Goal: Task Accomplishment & Management: Use online tool/utility

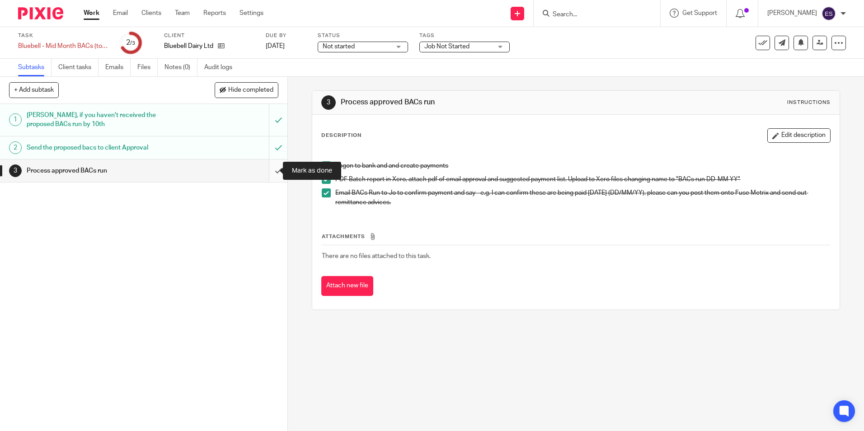
click at [267, 174] on input "submit" at bounding box center [144, 171] width 288 height 23
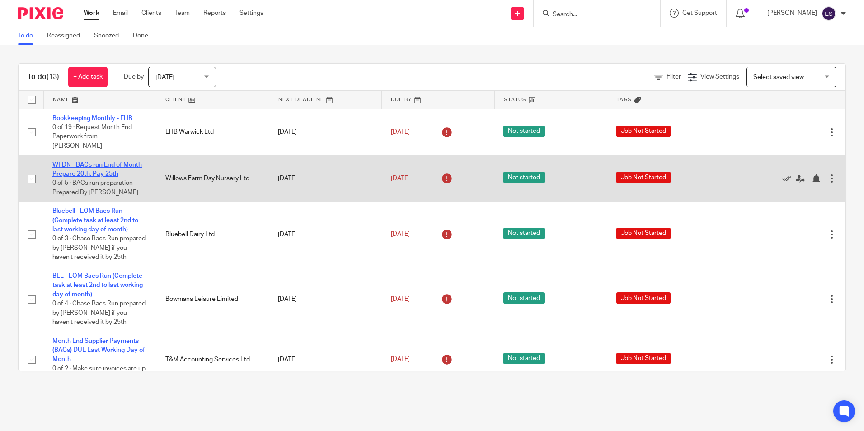
click at [103, 162] on link "WFDN - BACs run End of Month Prepare 20th; Pay 25th" at bounding box center [97, 169] width 90 height 15
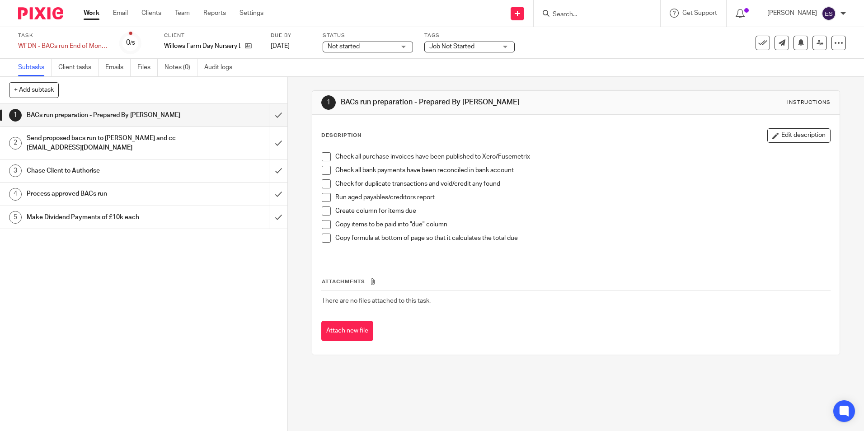
click at [80, 198] on h1 "Process approved BACs run" at bounding box center [105, 194] width 156 height 14
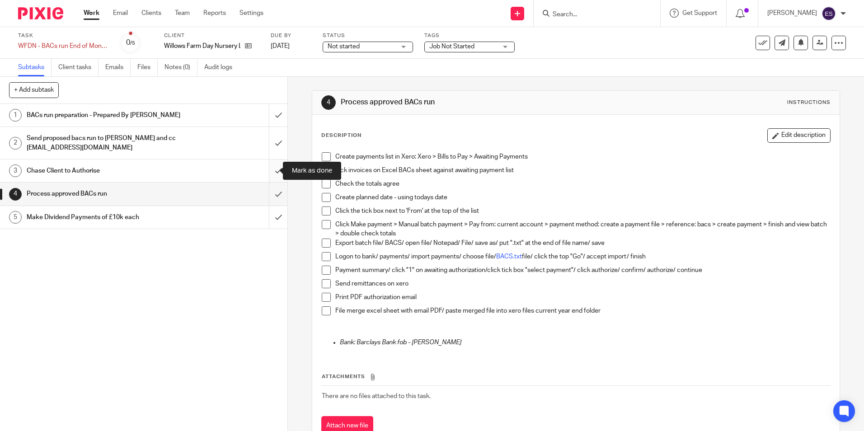
click at [271, 170] on input "submit" at bounding box center [144, 171] width 288 height 23
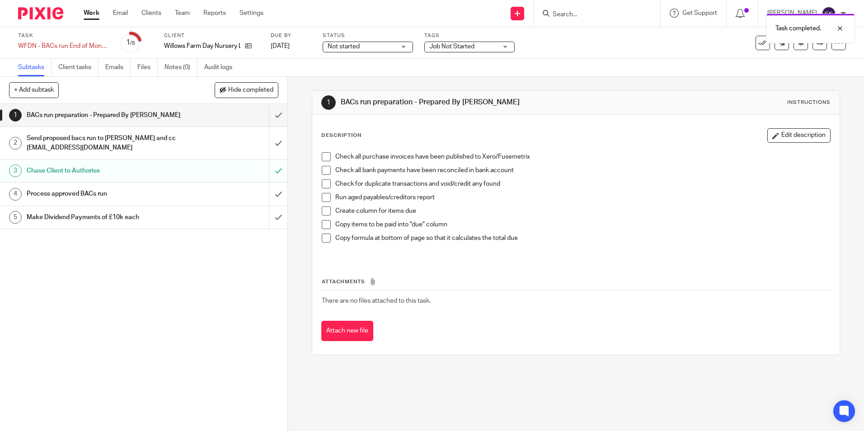
click at [177, 193] on div "Process approved BACs run" at bounding box center [144, 194] width 234 height 14
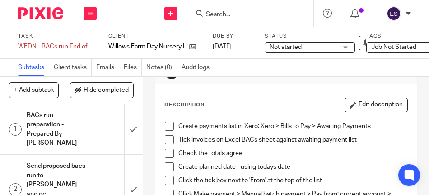
scroll to position [45, 0]
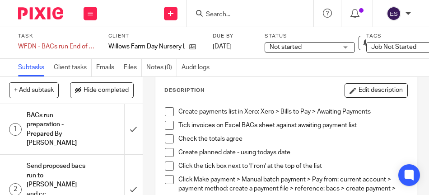
click at [167, 113] on span at bounding box center [169, 111] width 9 height 9
click at [166, 125] on span at bounding box center [169, 125] width 9 height 9
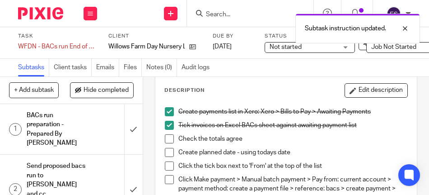
click at [167, 141] on span at bounding box center [169, 138] width 9 height 9
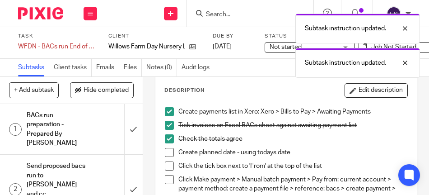
click at [172, 155] on li "Create planned date - using todays date" at bounding box center [286, 155] width 243 height 14
click at [166, 153] on span at bounding box center [169, 152] width 9 height 9
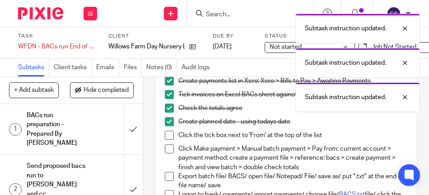
scroll to position [90, 0]
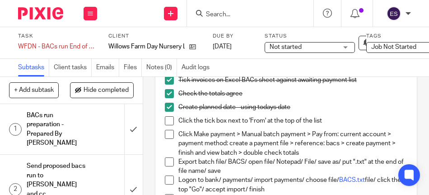
click at [165, 122] on span at bounding box center [169, 120] width 9 height 9
click at [167, 133] on span at bounding box center [169, 134] width 9 height 9
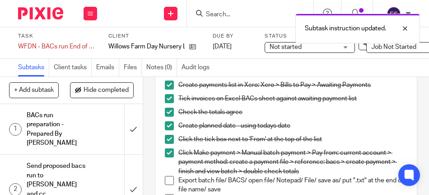
scroll to position [136, 0]
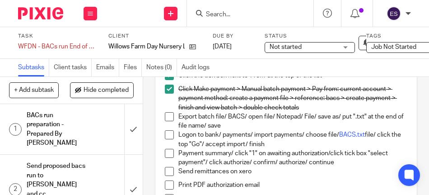
click at [165, 118] on span at bounding box center [169, 116] width 9 height 9
click at [169, 132] on span at bounding box center [169, 134] width 9 height 9
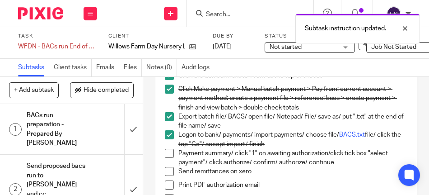
scroll to position [181, 0]
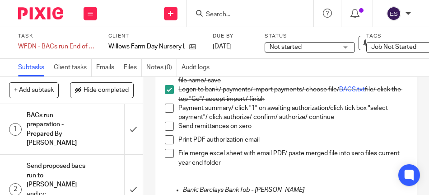
click at [168, 109] on span at bounding box center [169, 108] width 9 height 9
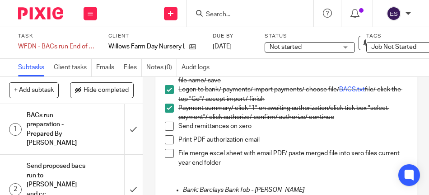
click at [169, 122] on span at bounding box center [169, 126] width 9 height 9
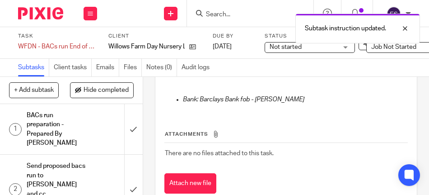
scroll to position [226, 0]
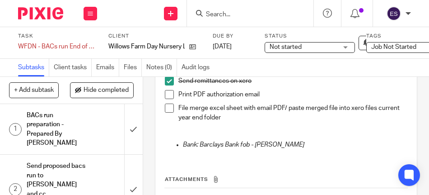
click at [169, 96] on span at bounding box center [169, 94] width 9 height 9
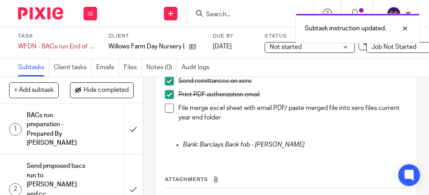
click at [166, 108] on span at bounding box center [169, 108] width 9 height 9
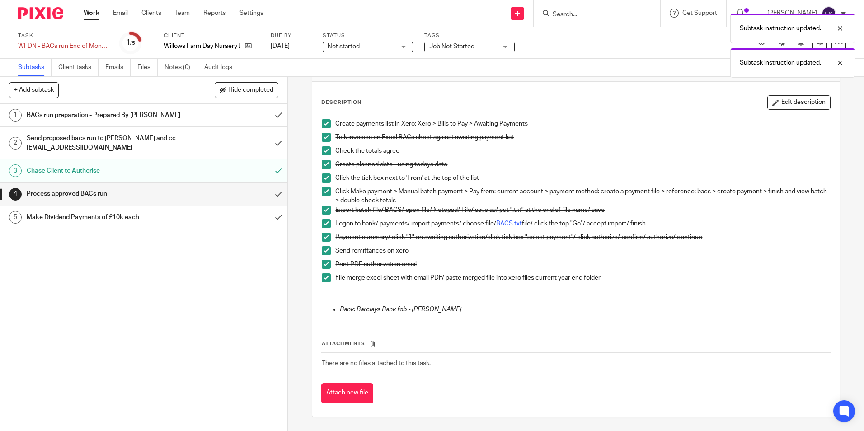
scroll to position [33, 0]
click at [268, 194] on input "submit" at bounding box center [144, 194] width 288 height 23
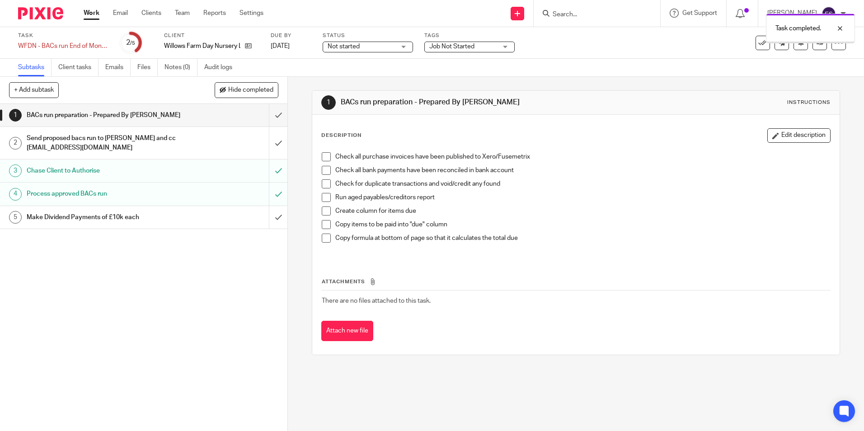
click at [116, 215] on h1 "Make Dividend Payments of £10k each" at bounding box center [105, 218] width 156 height 14
